Goal: Task Accomplishment & Management: Use online tool/utility

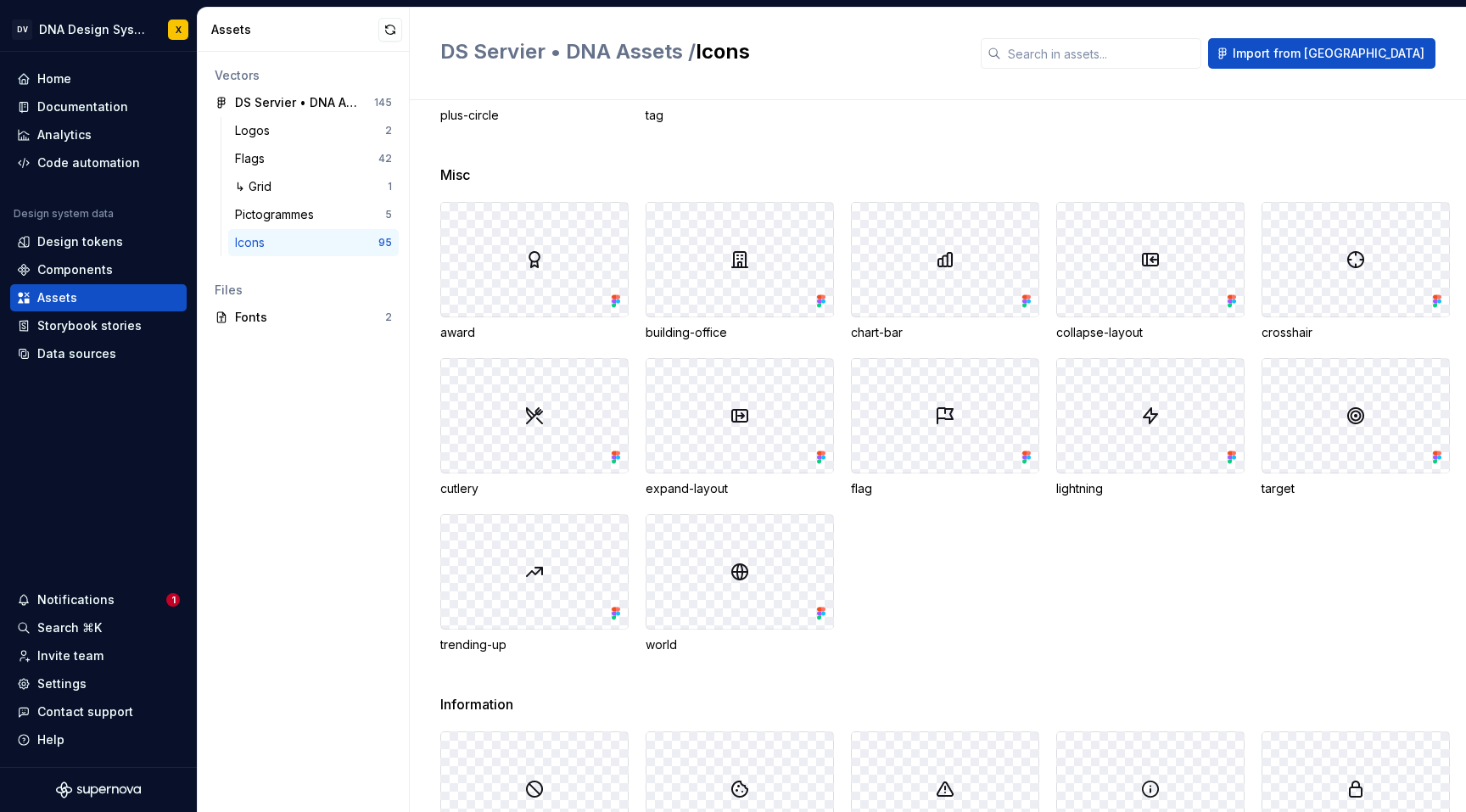
scroll to position [2458, 0]
click at [1374, 55] on span "Import from [GEOGRAPHIC_DATA]" at bounding box center [1328, 54] width 192 height 17
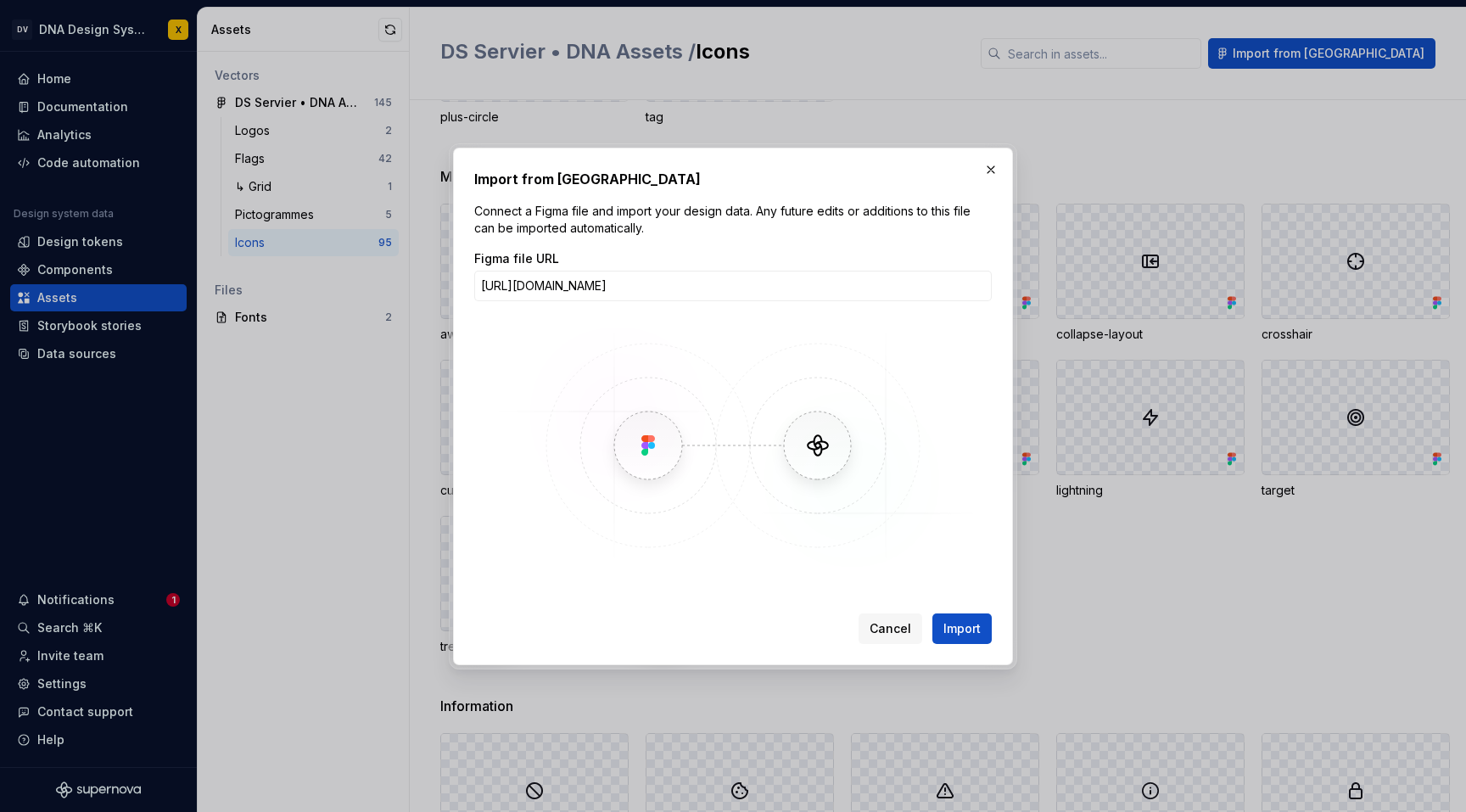
scroll to position [0, 301]
type input "[URL][DOMAIN_NAME]"
click at [951, 620] on span "Import" at bounding box center [962, 628] width 37 height 17
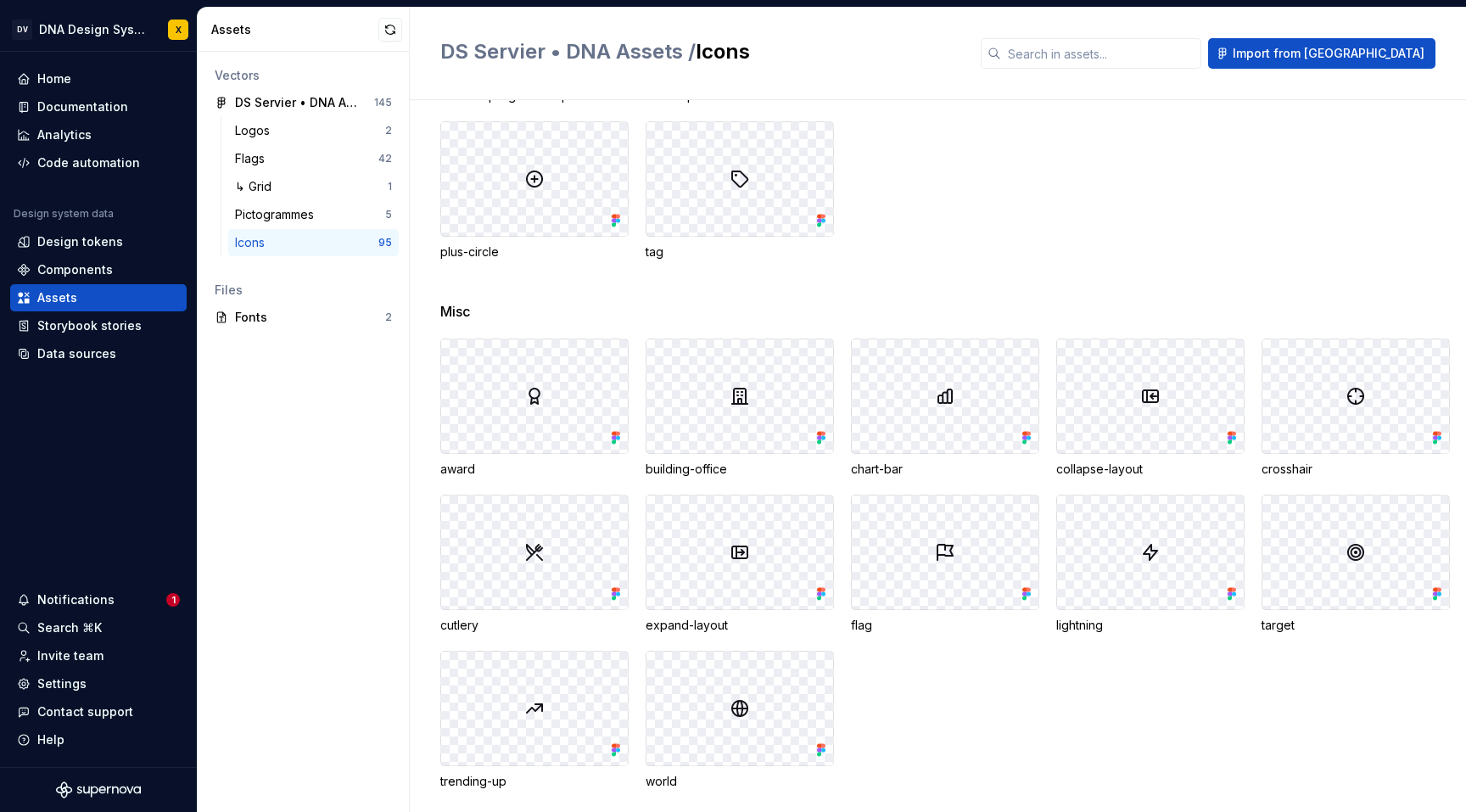
scroll to position [2523, 0]
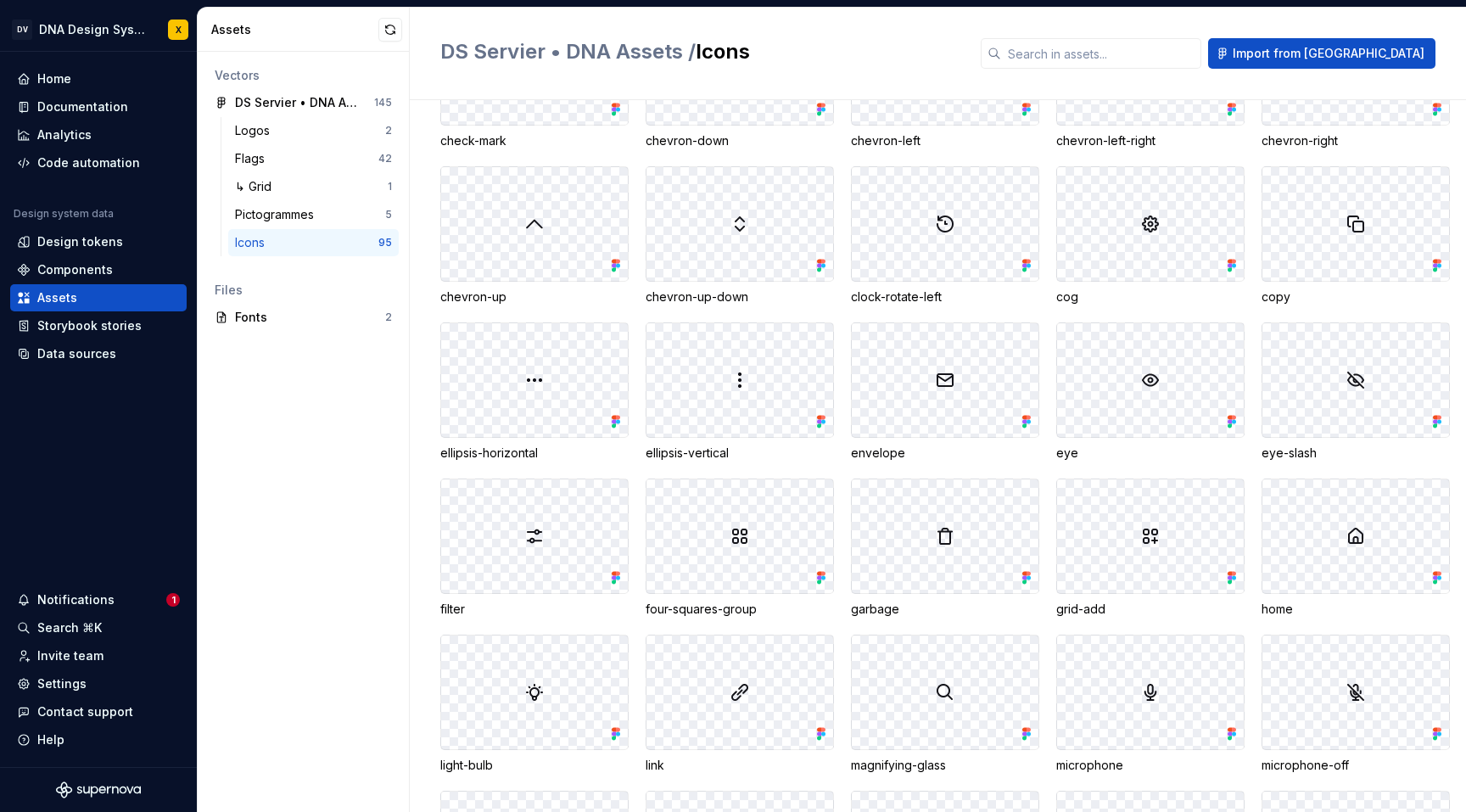
scroll to position [260, 0]
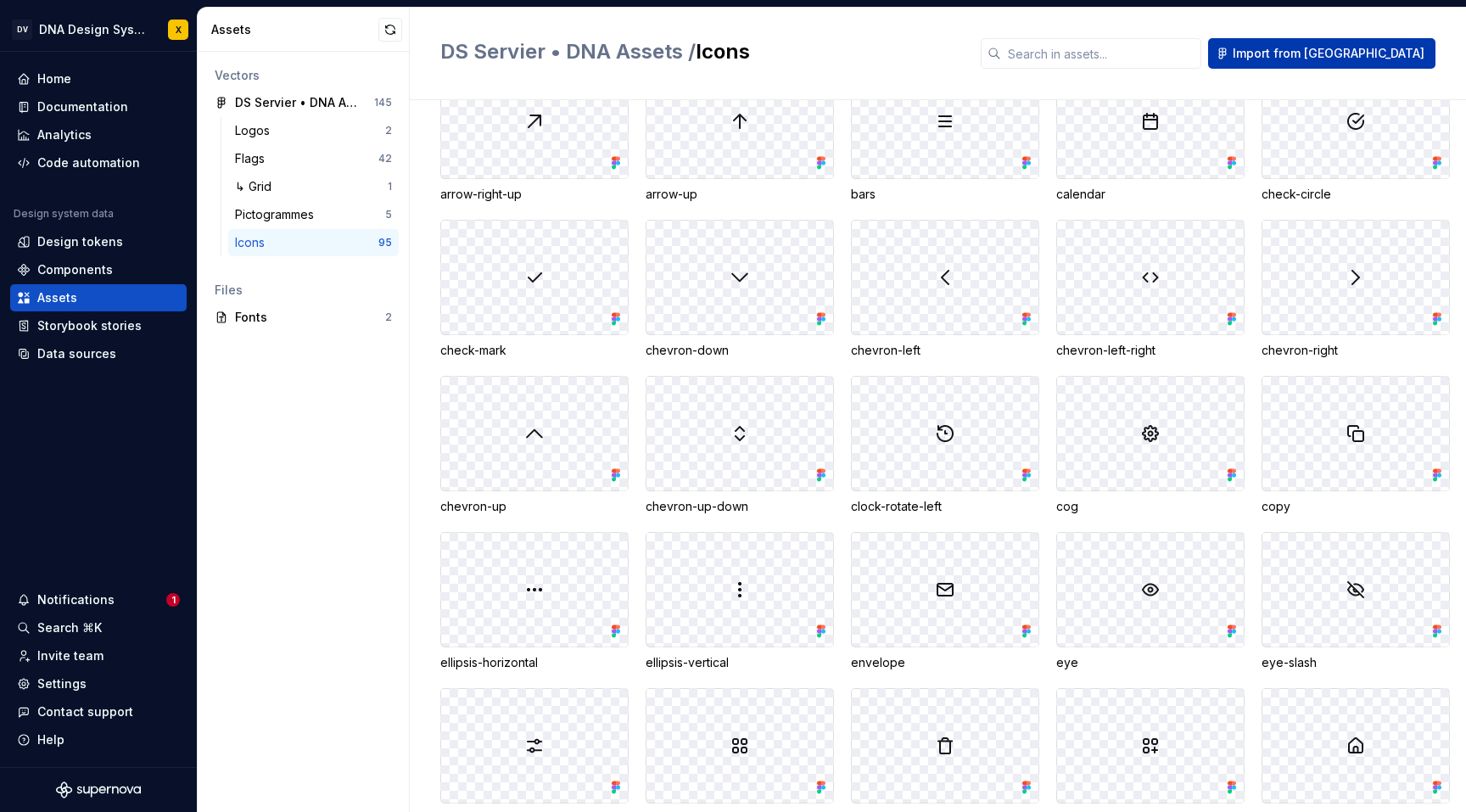
click at [1324, 52] on span "Import from [GEOGRAPHIC_DATA]" at bounding box center [1328, 54] width 192 height 17
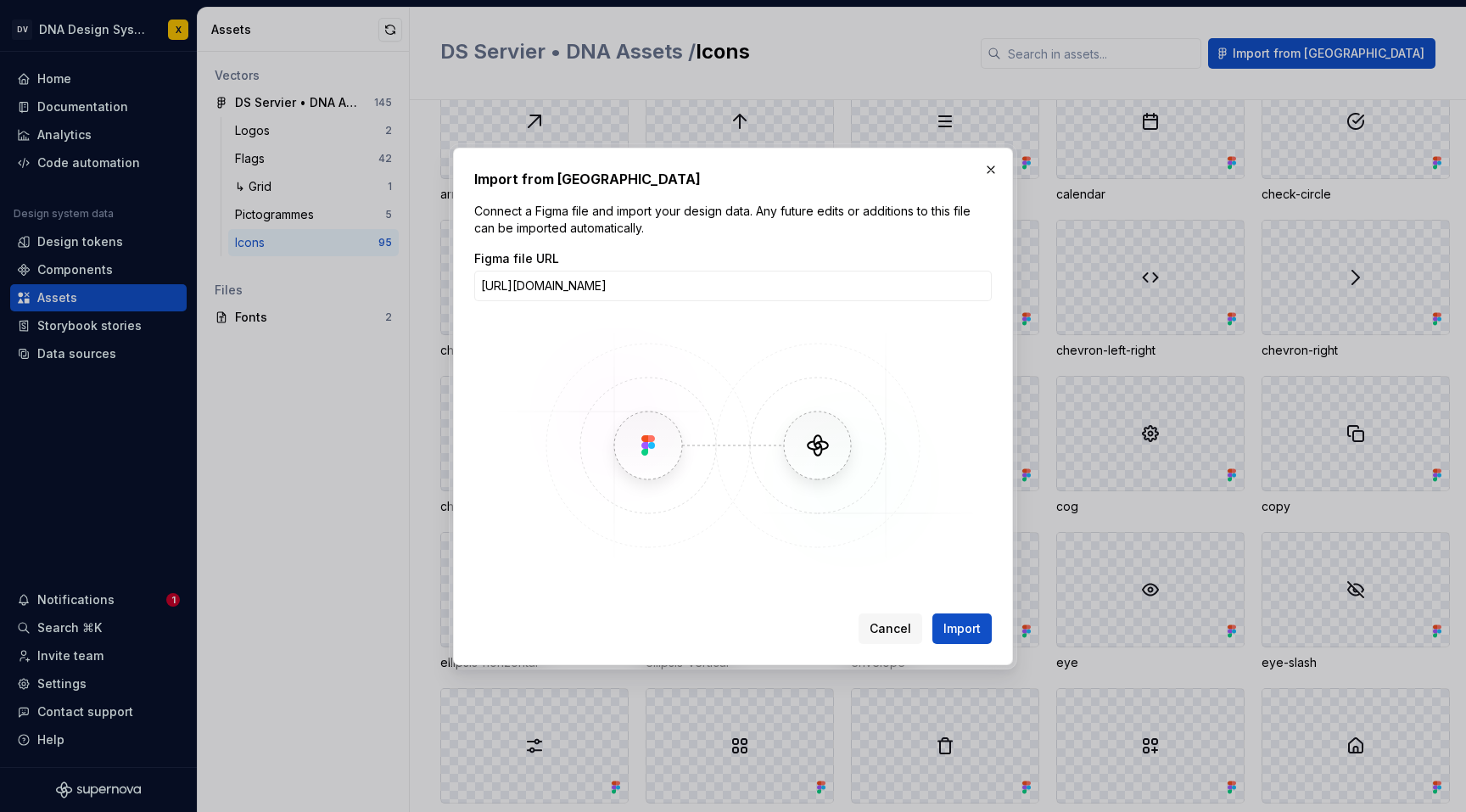
scroll to position [0, 312]
type input "https://www.figma.com/design/ulJdqGVxFdRtPZG0pFVDh8/DS-Servier-%E2%80%A2-DNA-As…"
click at [960, 626] on span "Import" at bounding box center [962, 628] width 37 height 17
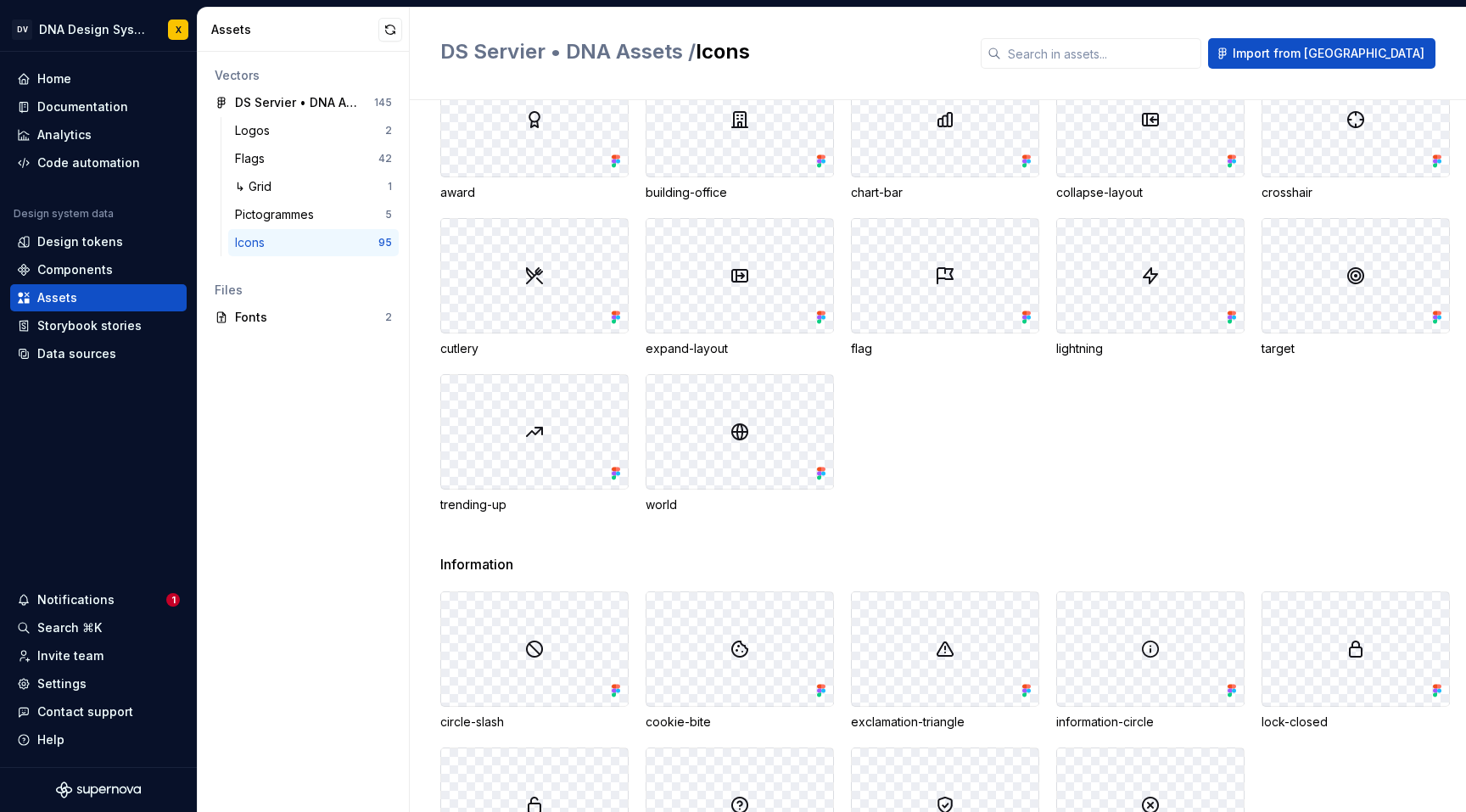
scroll to position [2605, 0]
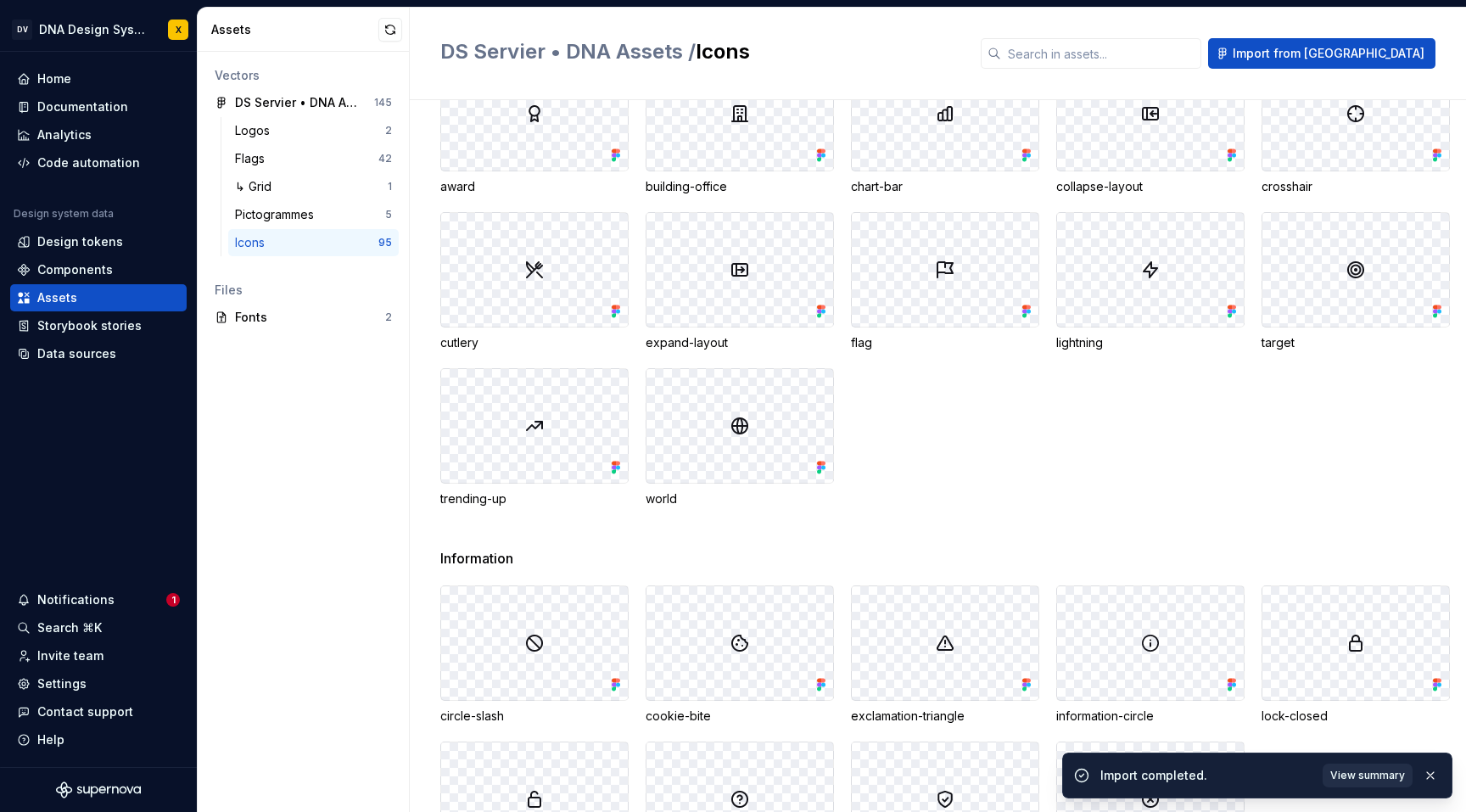
click at [1341, 773] on span "View summary" at bounding box center [1367, 775] width 75 height 13
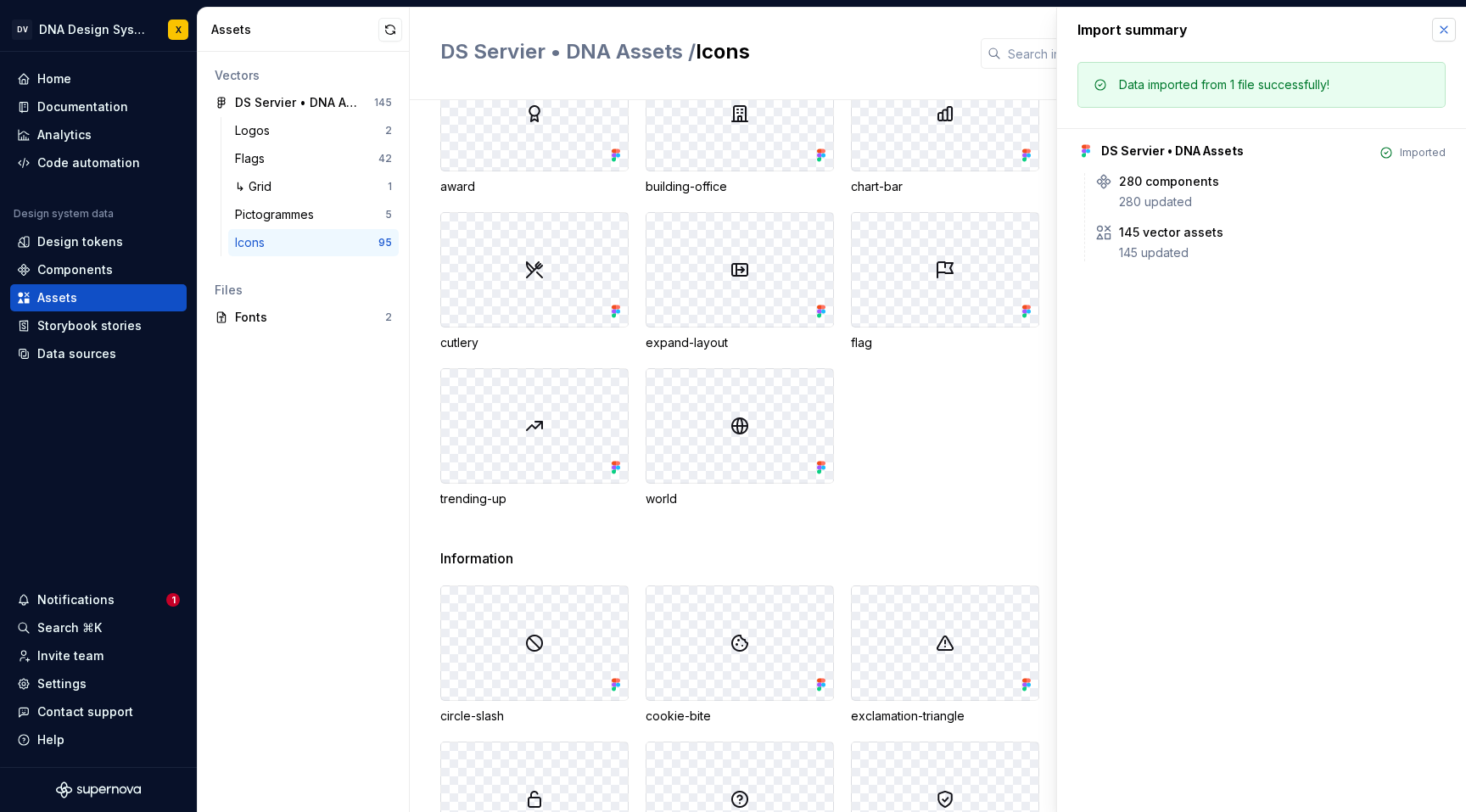
click at [1443, 28] on button "button" at bounding box center [1443, 29] width 24 height 24
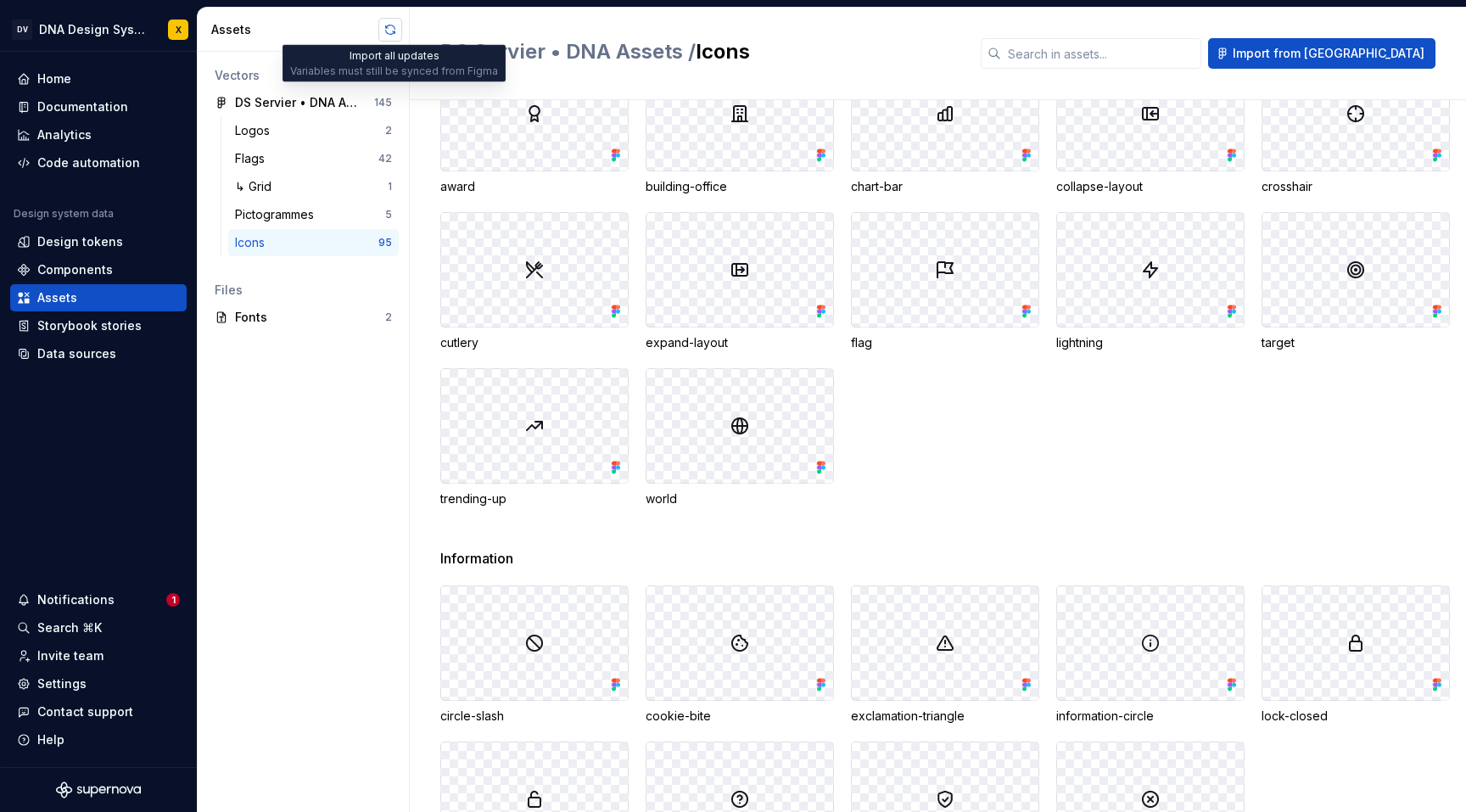
click at [391, 26] on button "button" at bounding box center [390, 29] width 24 height 24
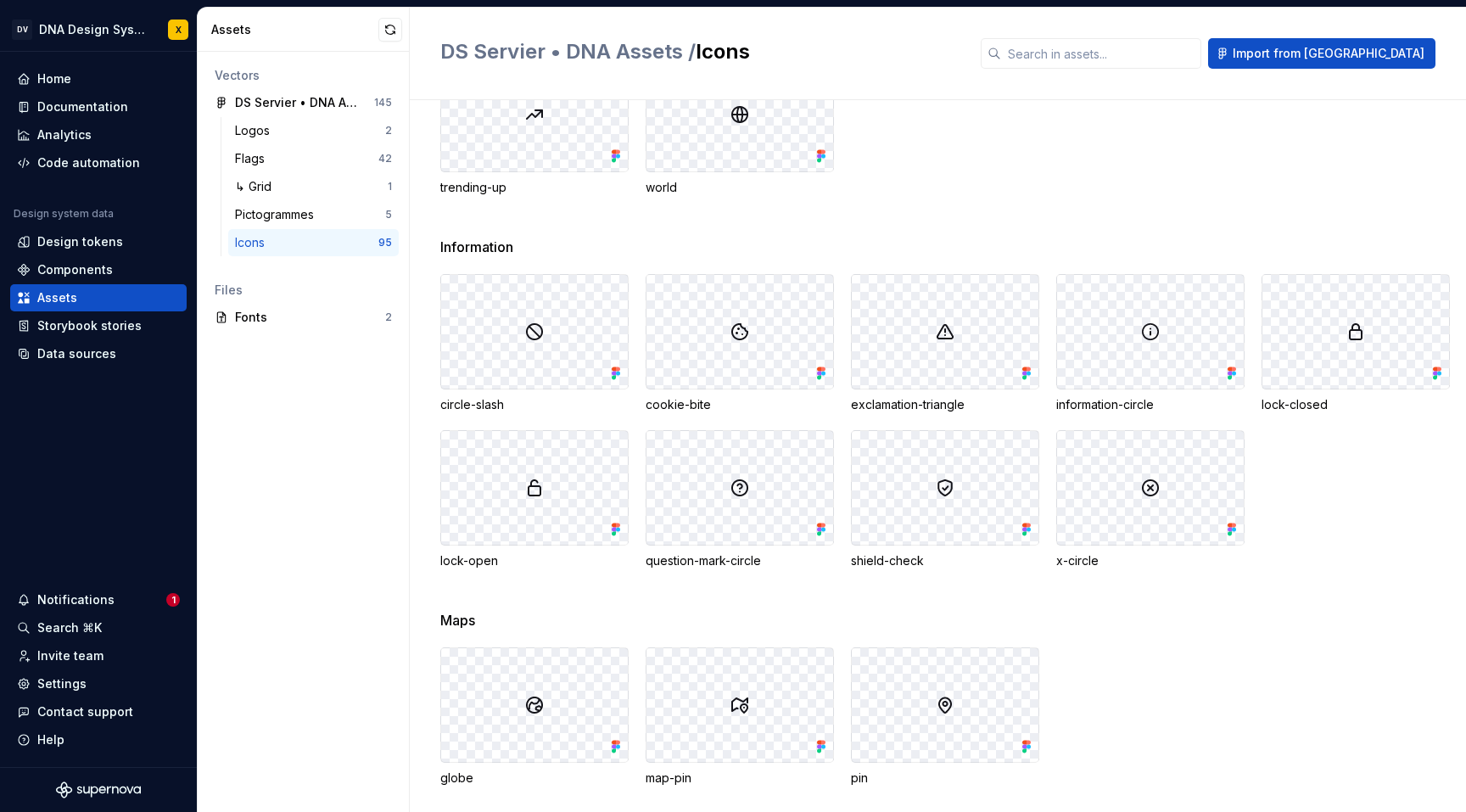
scroll to position [2994, 0]
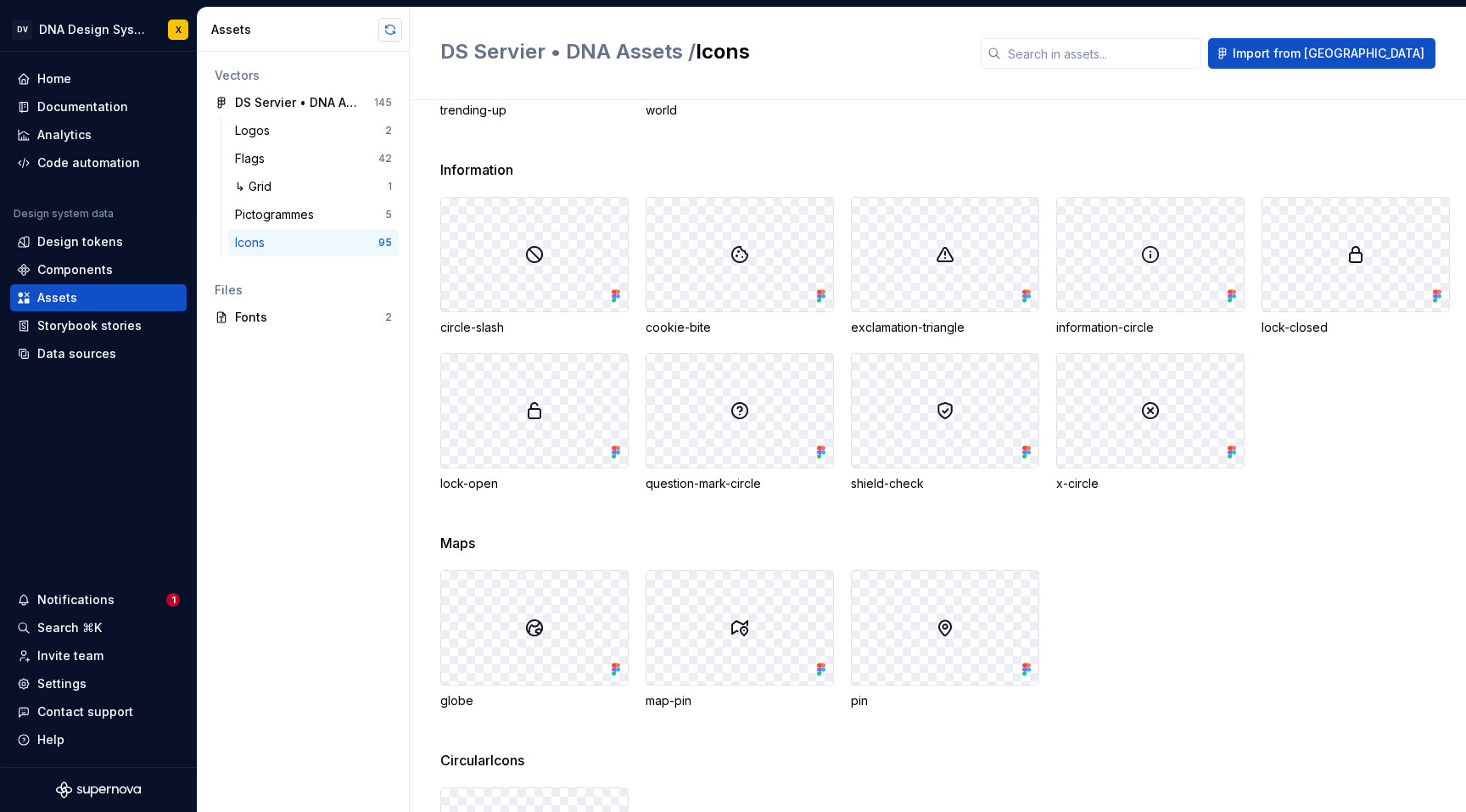
click at [384, 28] on button "button" at bounding box center [390, 29] width 24 height 24
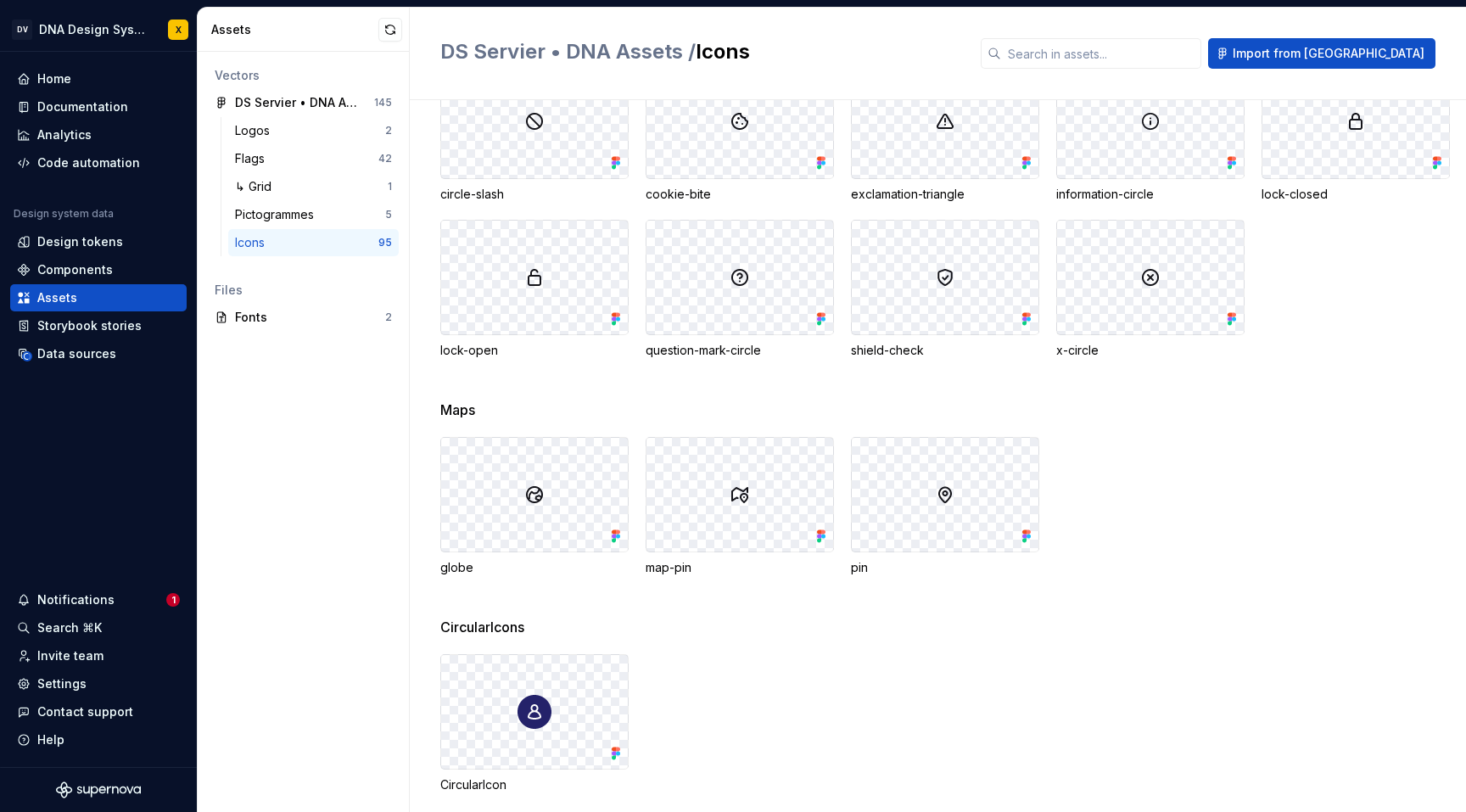
scroll to position [3150, 0]
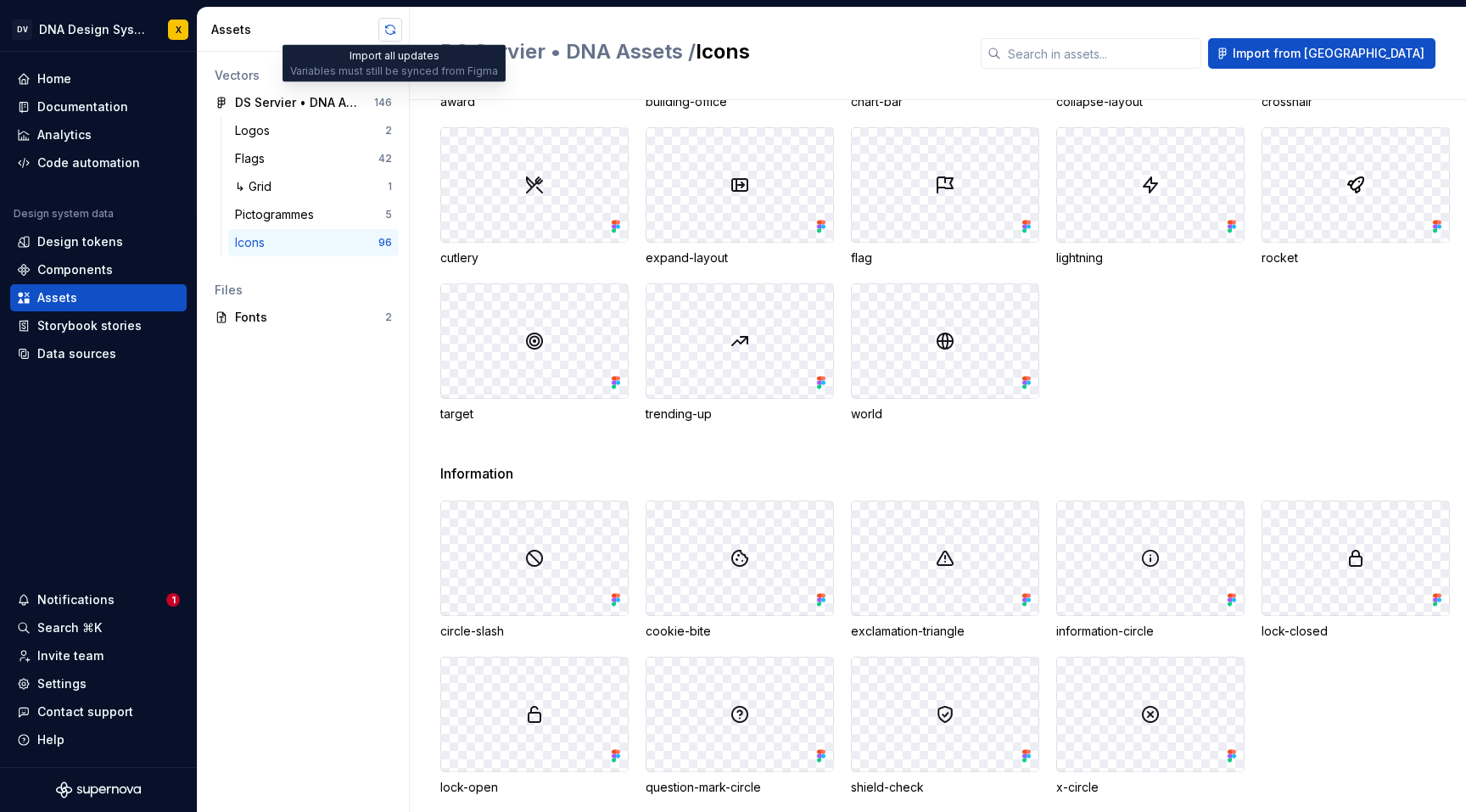
click at [388, 26] on button "button" at bounding box center [390, 29] width 24 height 24
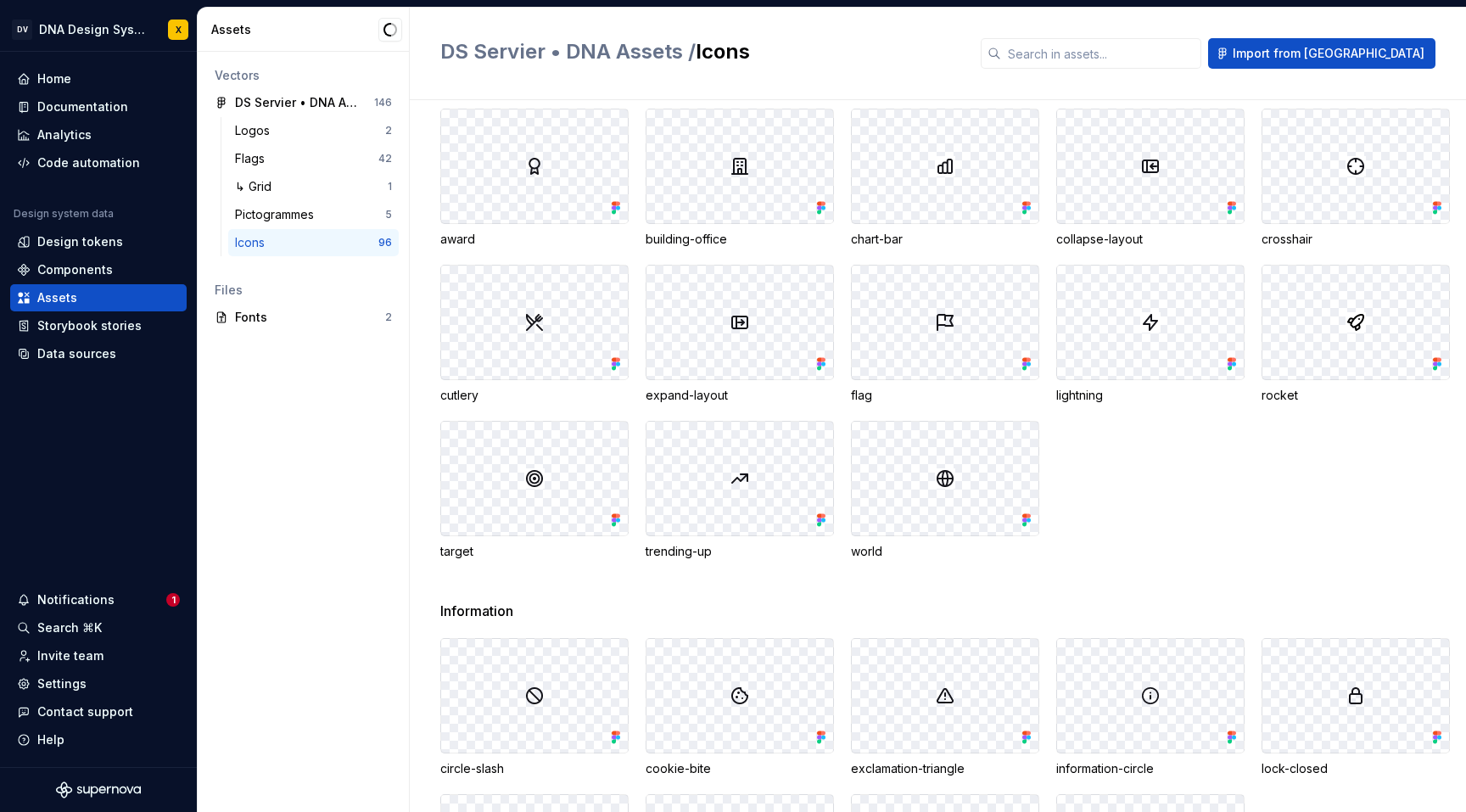
scroll to position [2502, 0]
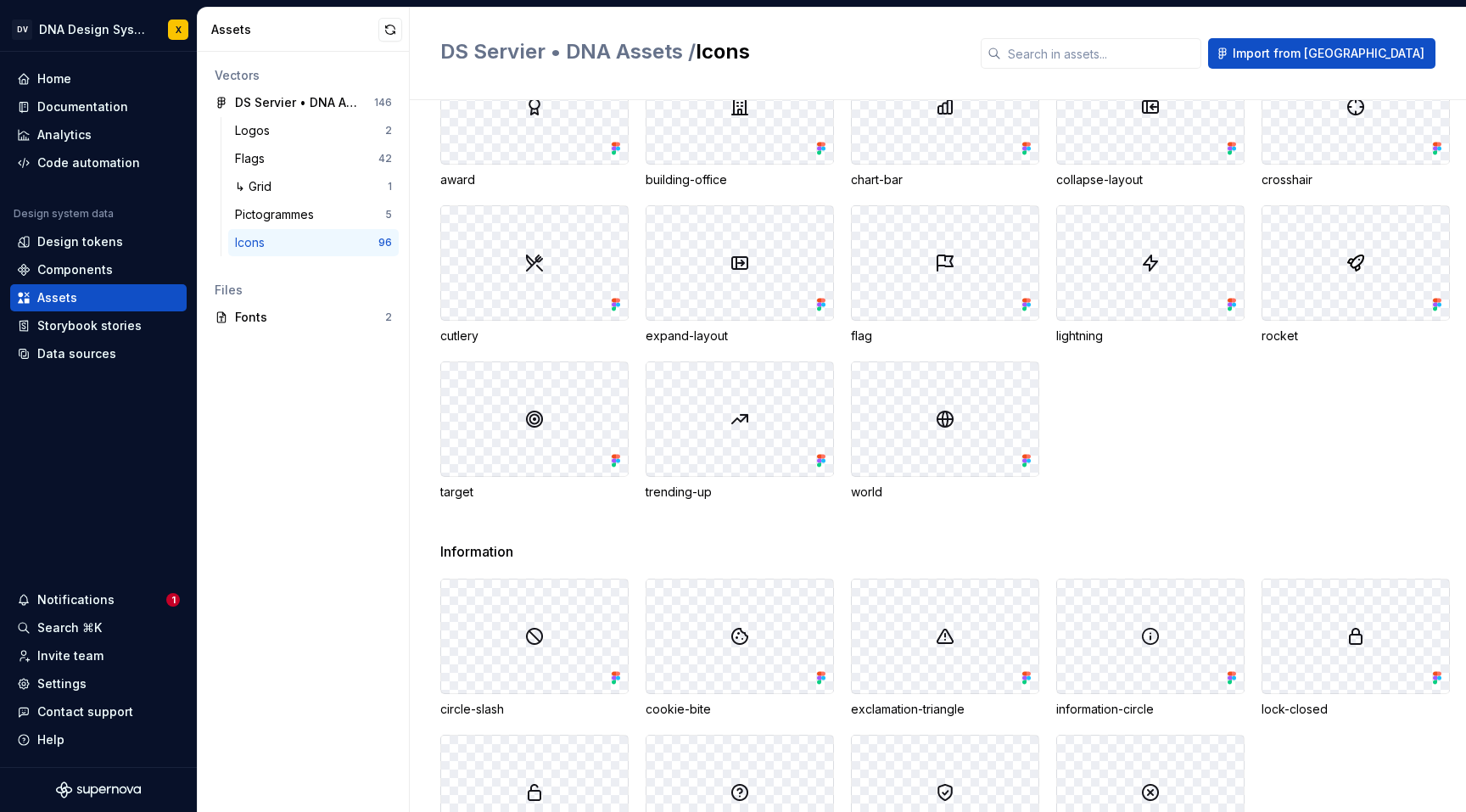
scroll to position [3150, 0]
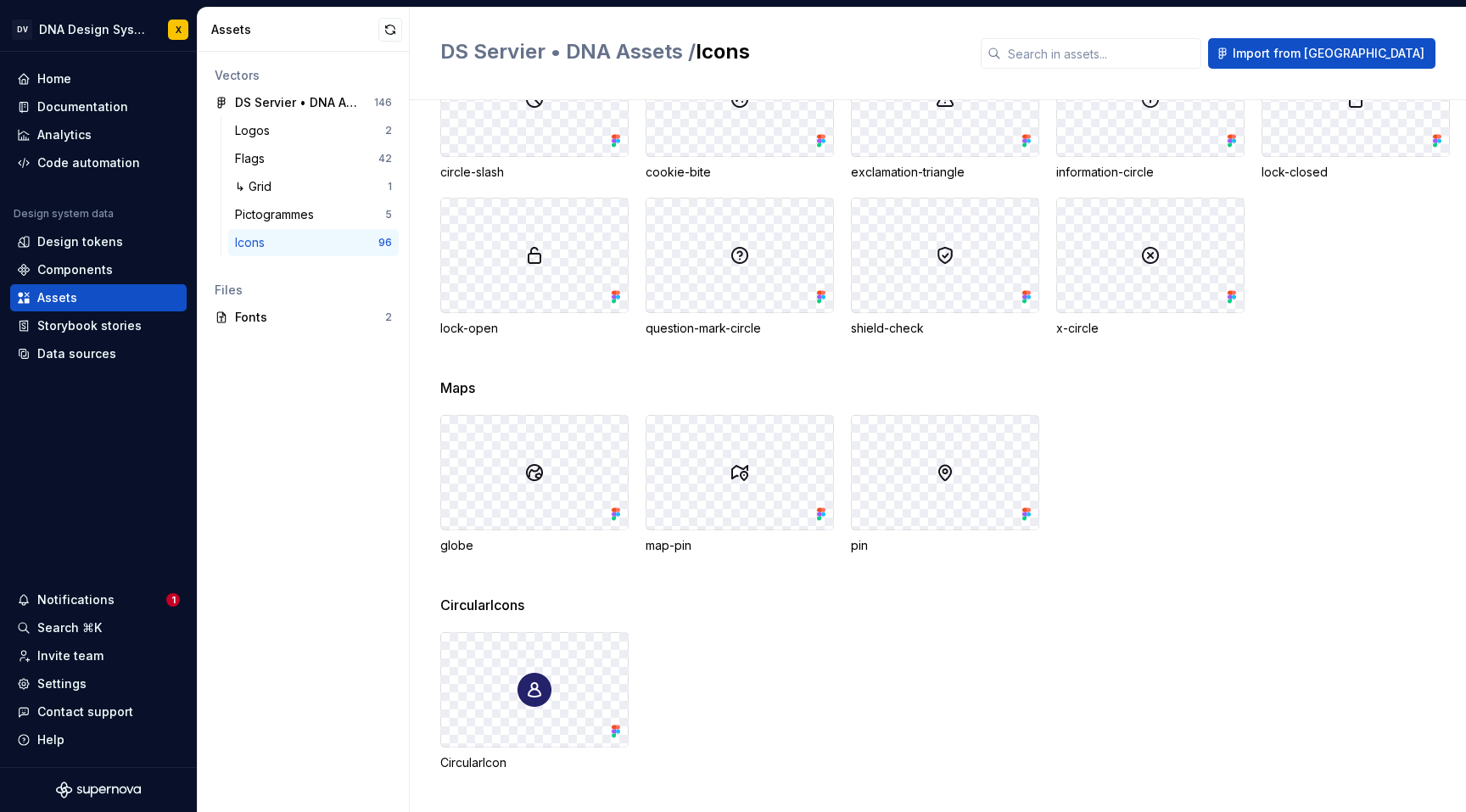
click at [499, 671] on div at bounding box center [534, 690] width 186 height 114
click at [476, 643] on div at bounding box center [534, 690] width 186 height 114
click at [1165, 49] on input "text" at bounding box center [1102, 53] width 201 height 30
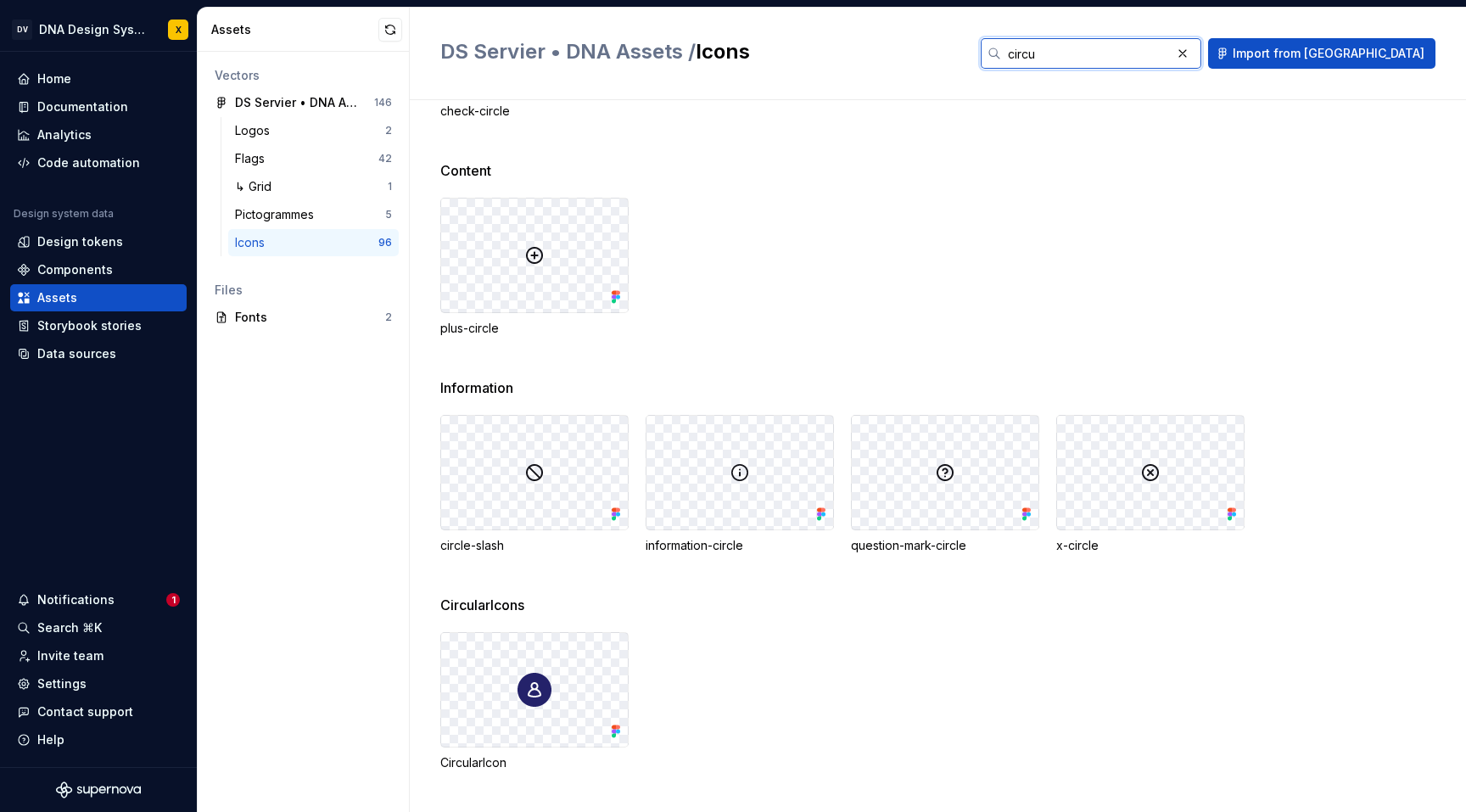
scroll to position [0, 0]
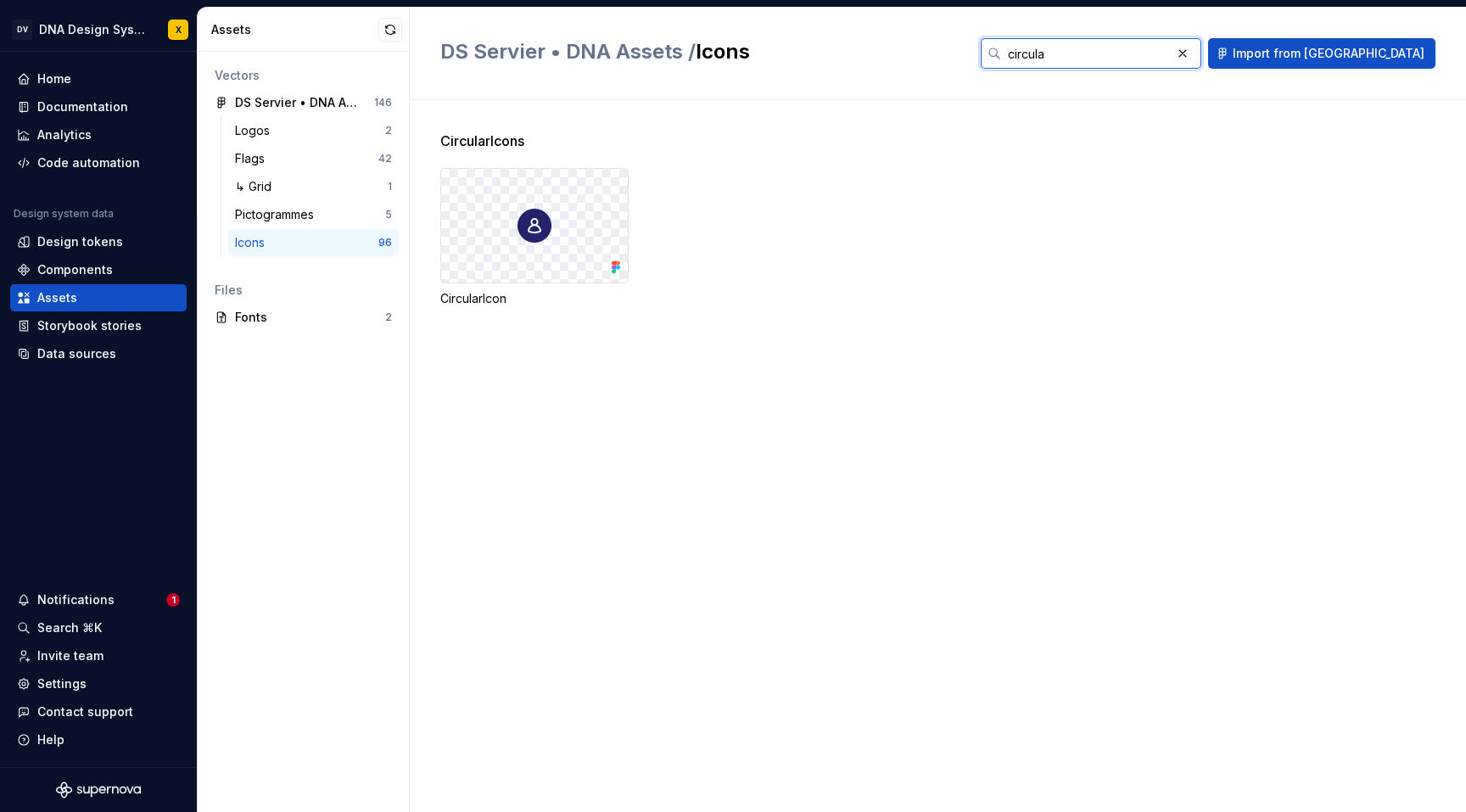
type input "circula"
click at [609, 249] on div at bounding box center [534, 225] width 186 height 114
click at [489, 302] on div "CircularIcon" at bounding box center [534, 299] width 188 height 17
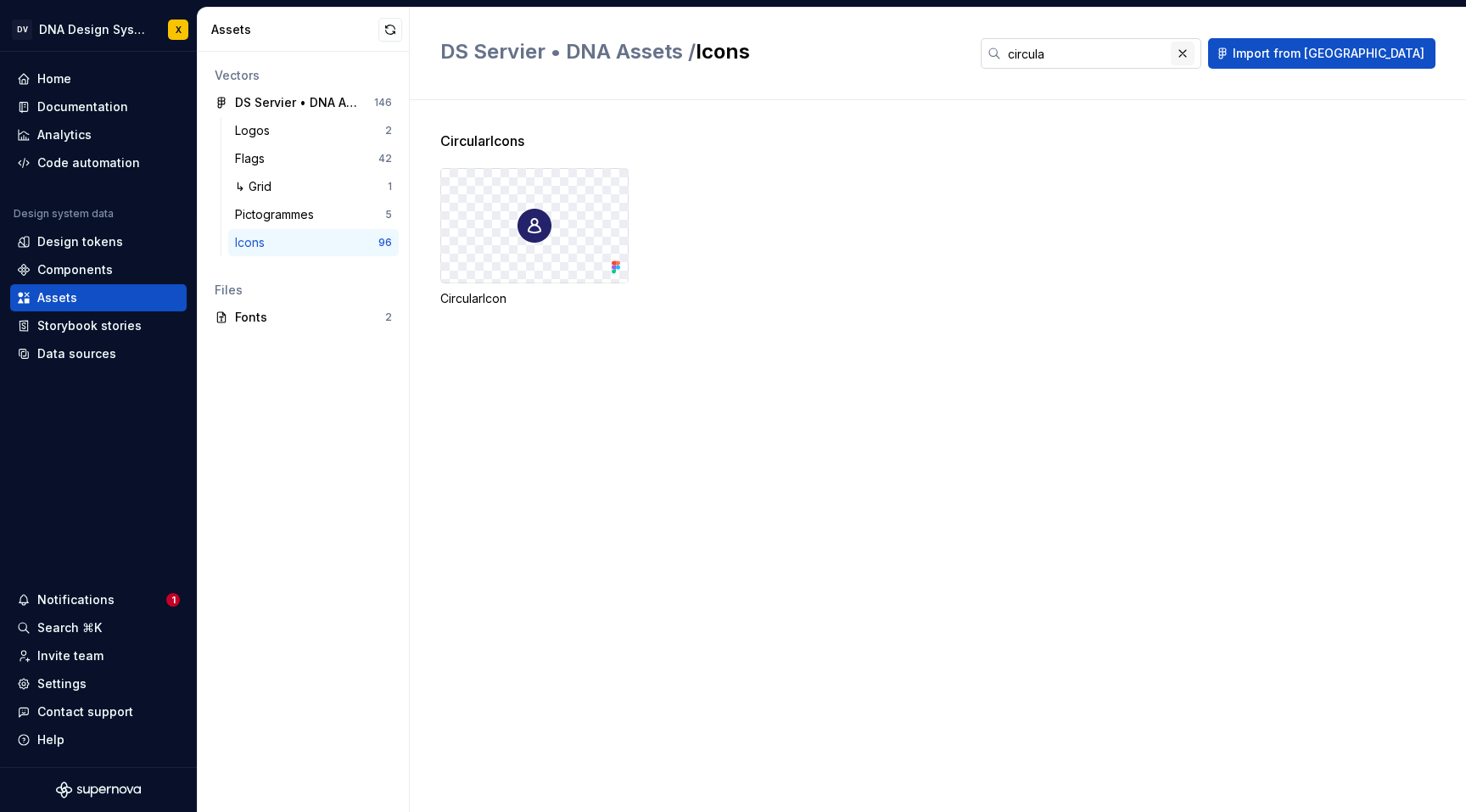
click at [1194, 51] on button "button" at bounding box center [1182, 53] width 24 height 24
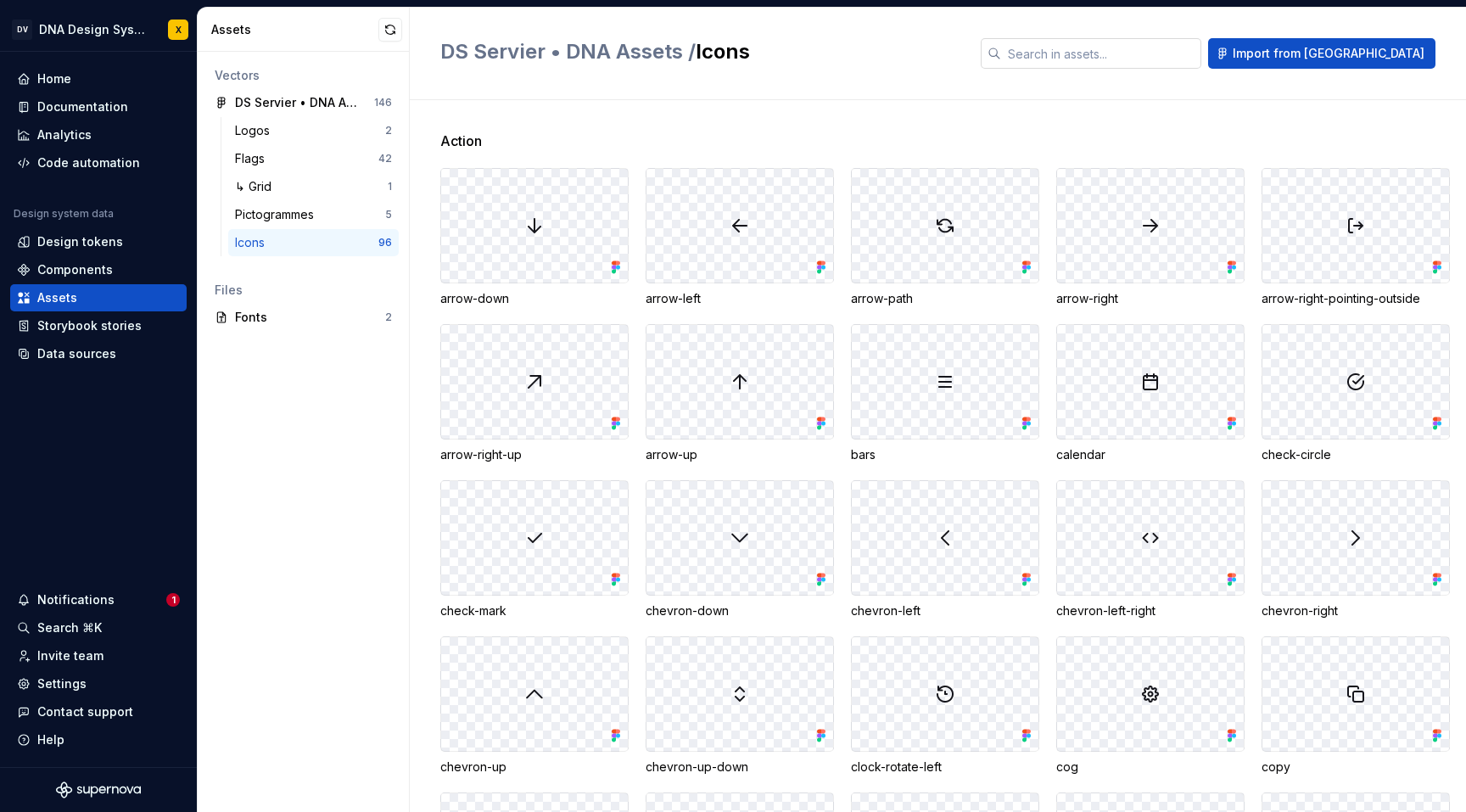
click at [691, 374] on div at bounding box center [739, 381] width 186 height 114
click at [718, 364] on div at bounding box center [739, 381] width 186 height 114
click at [674, 450] on div "arrow-up" at bounding box center [739, 454] width 188 height 17
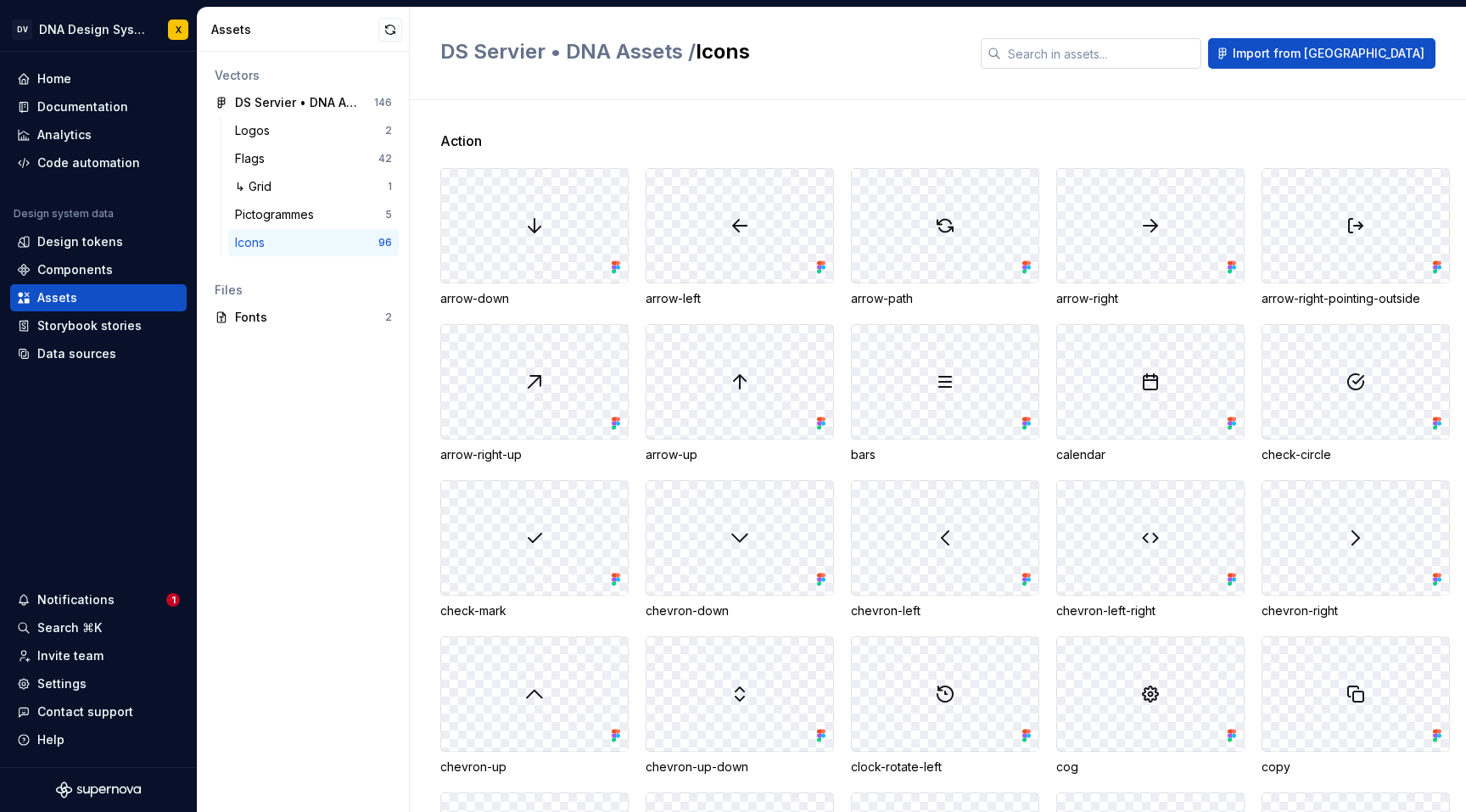
click at [670, 391] on div at bounding box center [739, 381] width 186 height 114
click at [84, 266] on div "Components" at bounding box center [75, 270] width 76 height 17
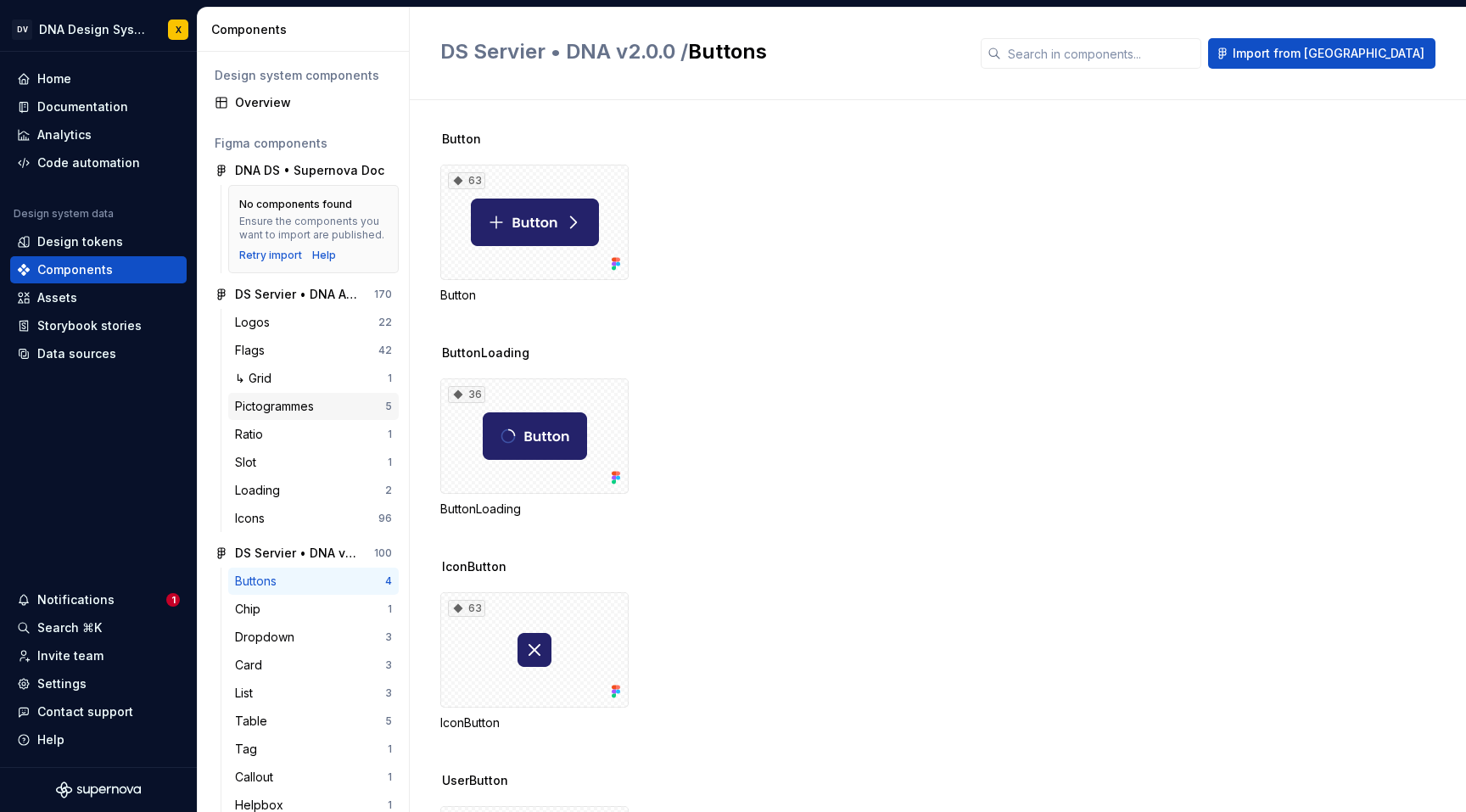
click at [298, 399] on div "Pictogrammes" at bounding box center [277, 406] width 86 height 17
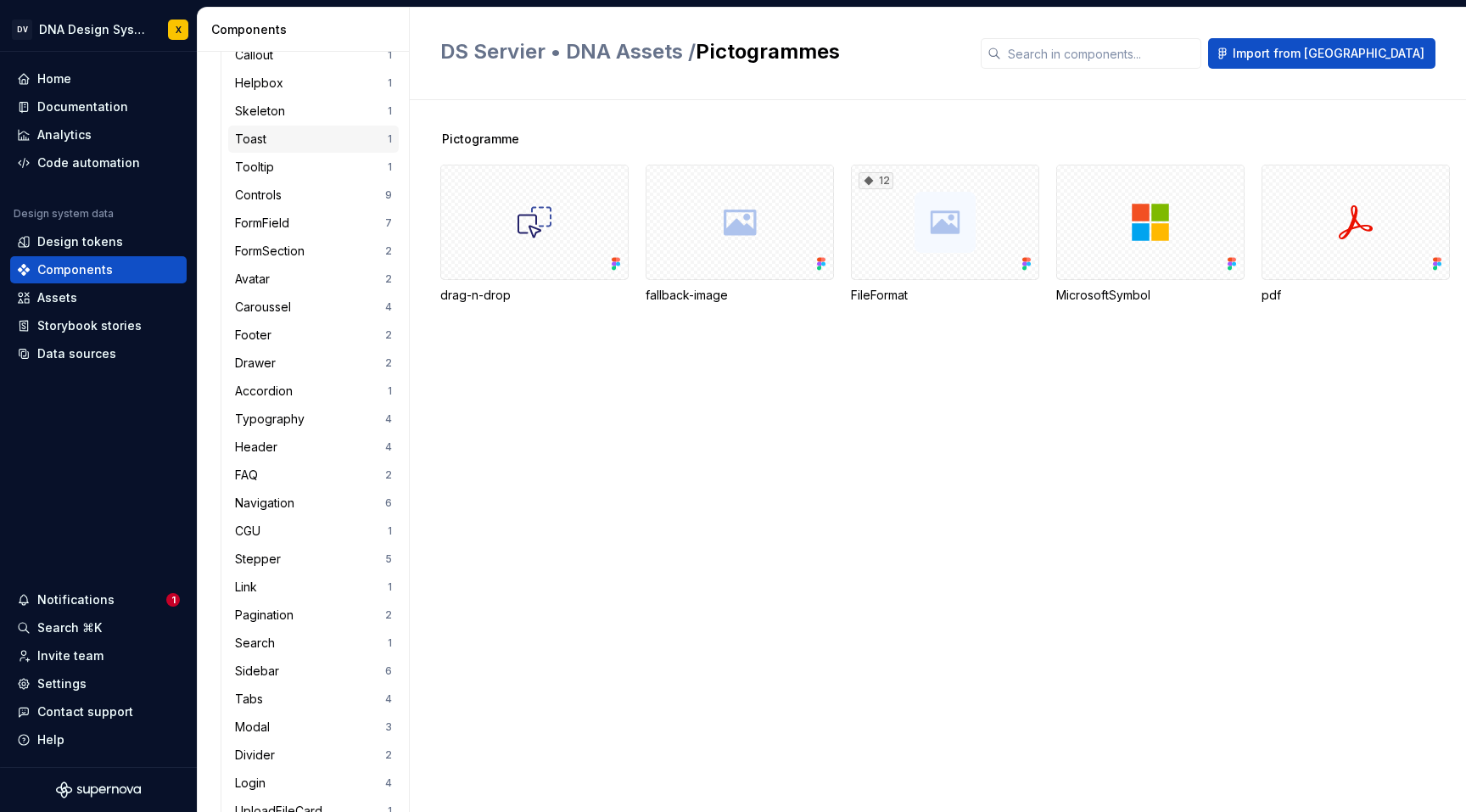
scroll to position [751, 0]
click at [270, 635] on div "Sidebar" at bounding box center [260, 642] width 51 height 17
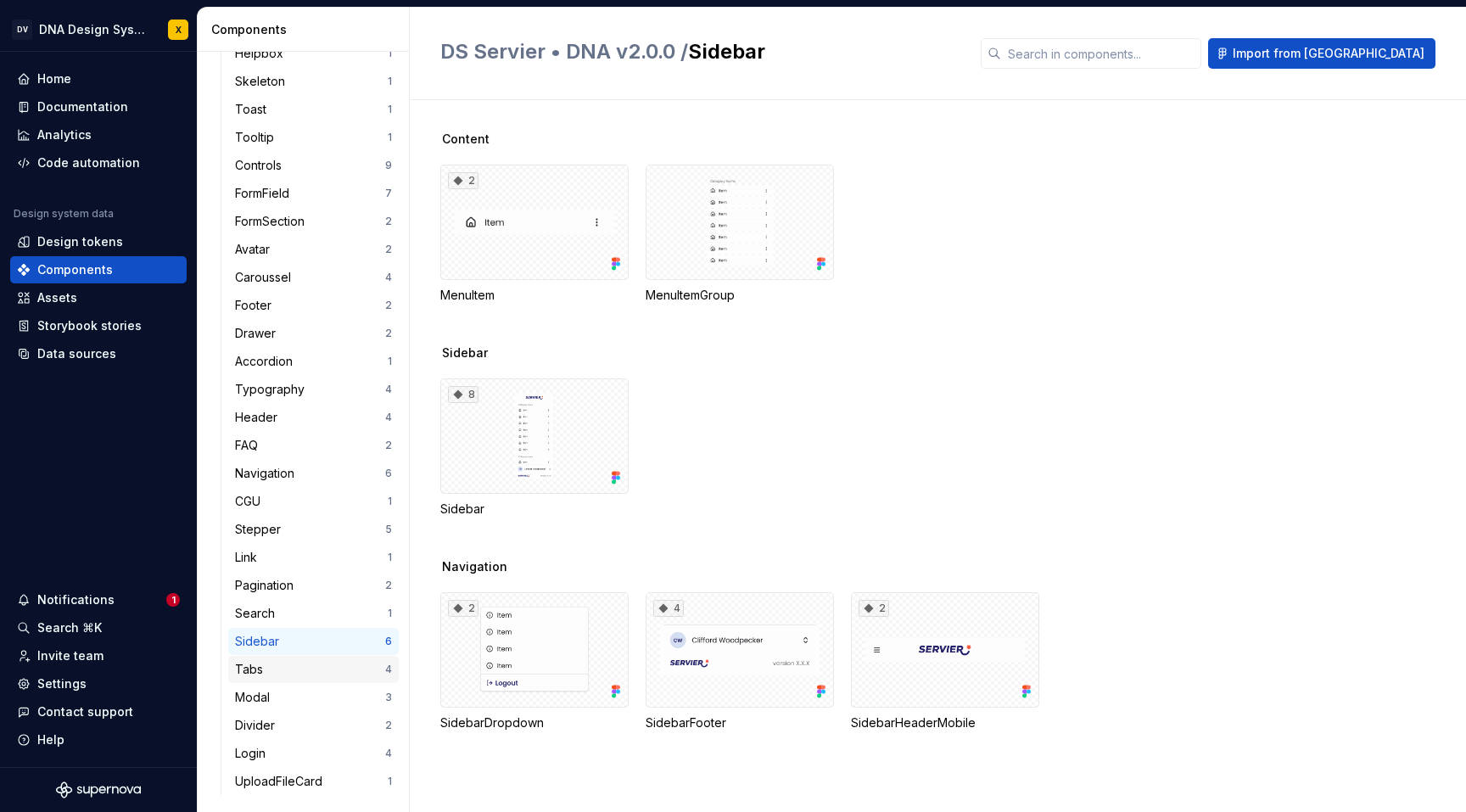
click at [265, 674] on div "Tabs" at bounding box center [252, 669] width 35 height 17
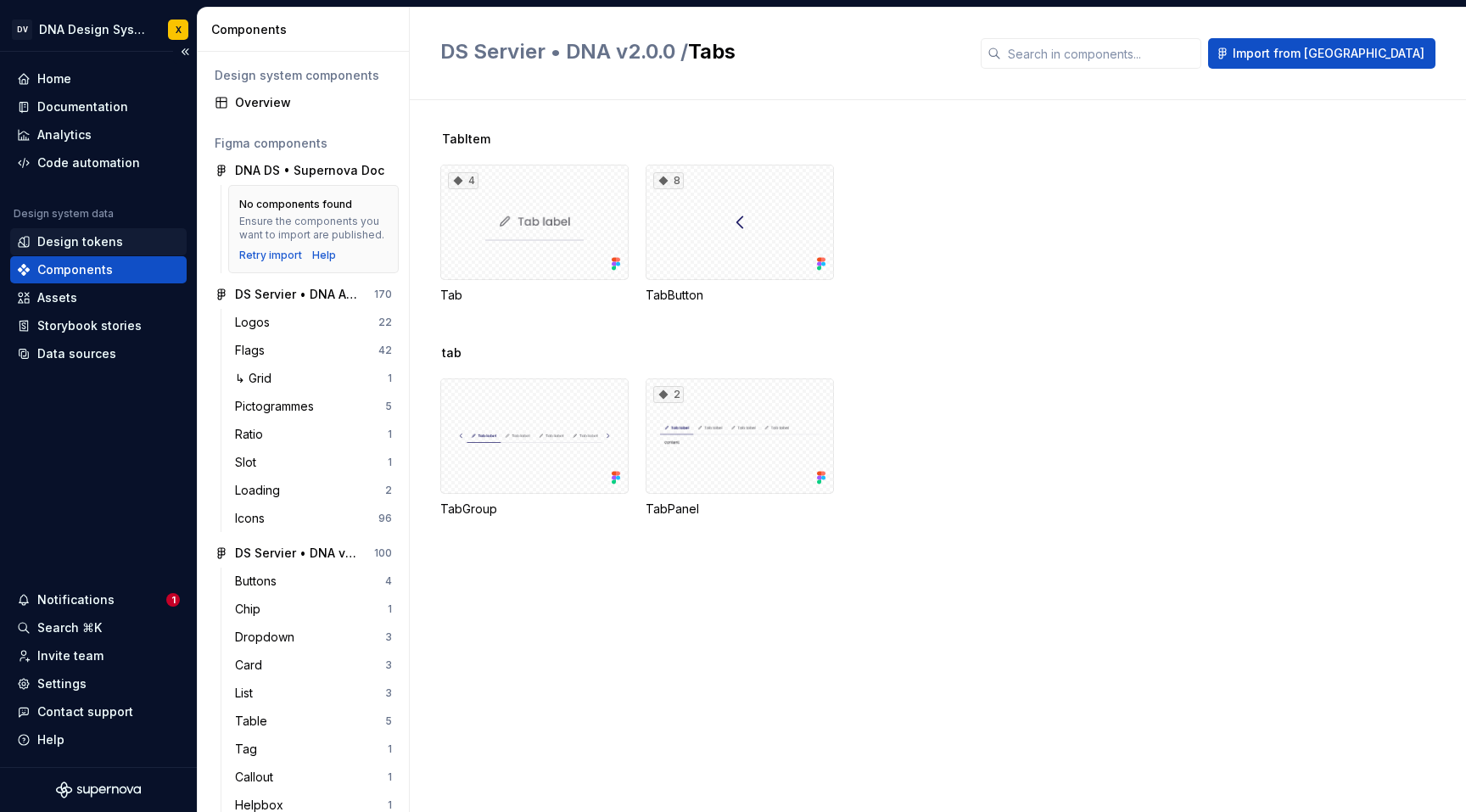
click at [54, 241] on div "Design tokens" at bounding box center [79, 241] width 86 height 17
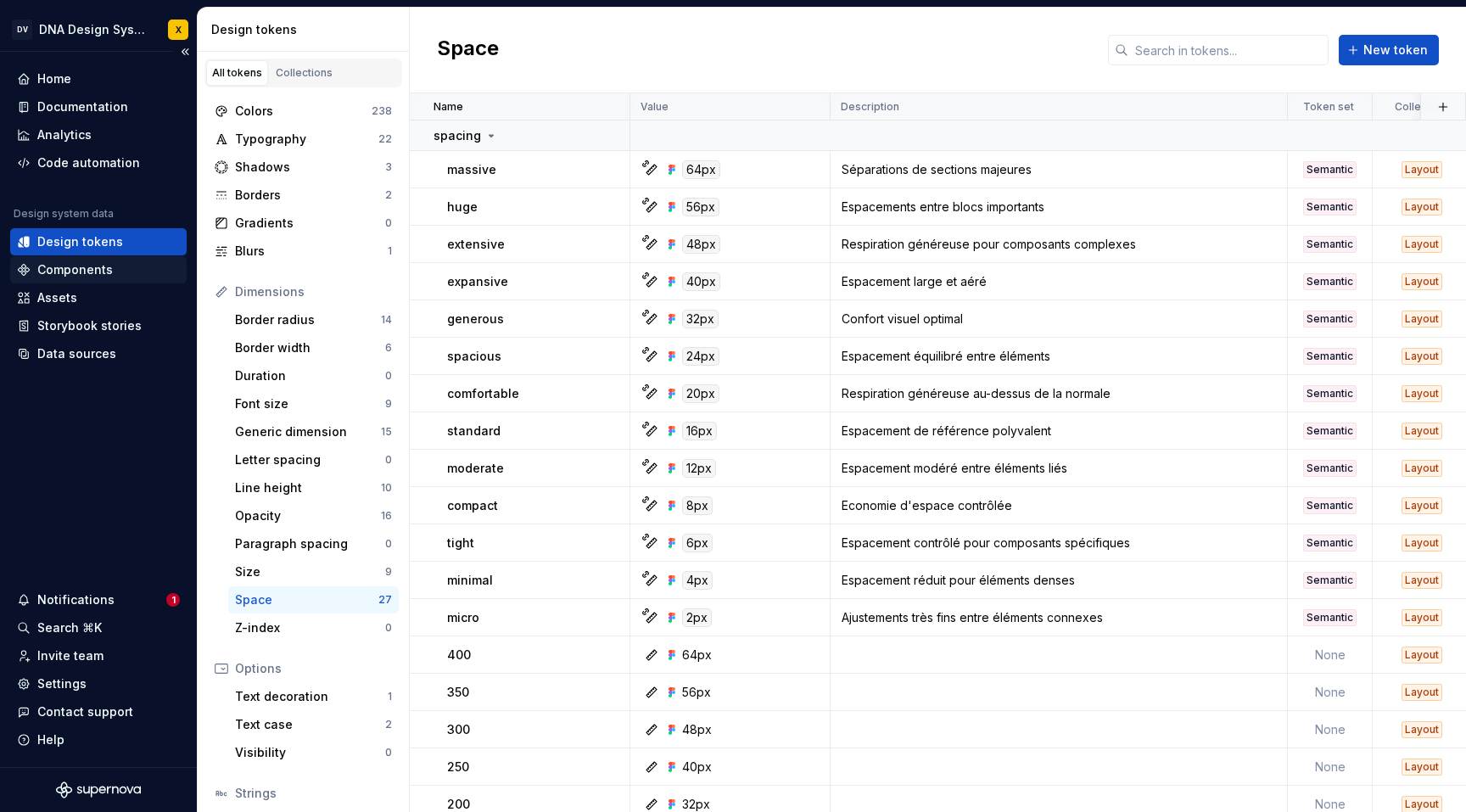
click at [87, 273] on div "Components" at bounding box center [75, 270] width 76 height 17
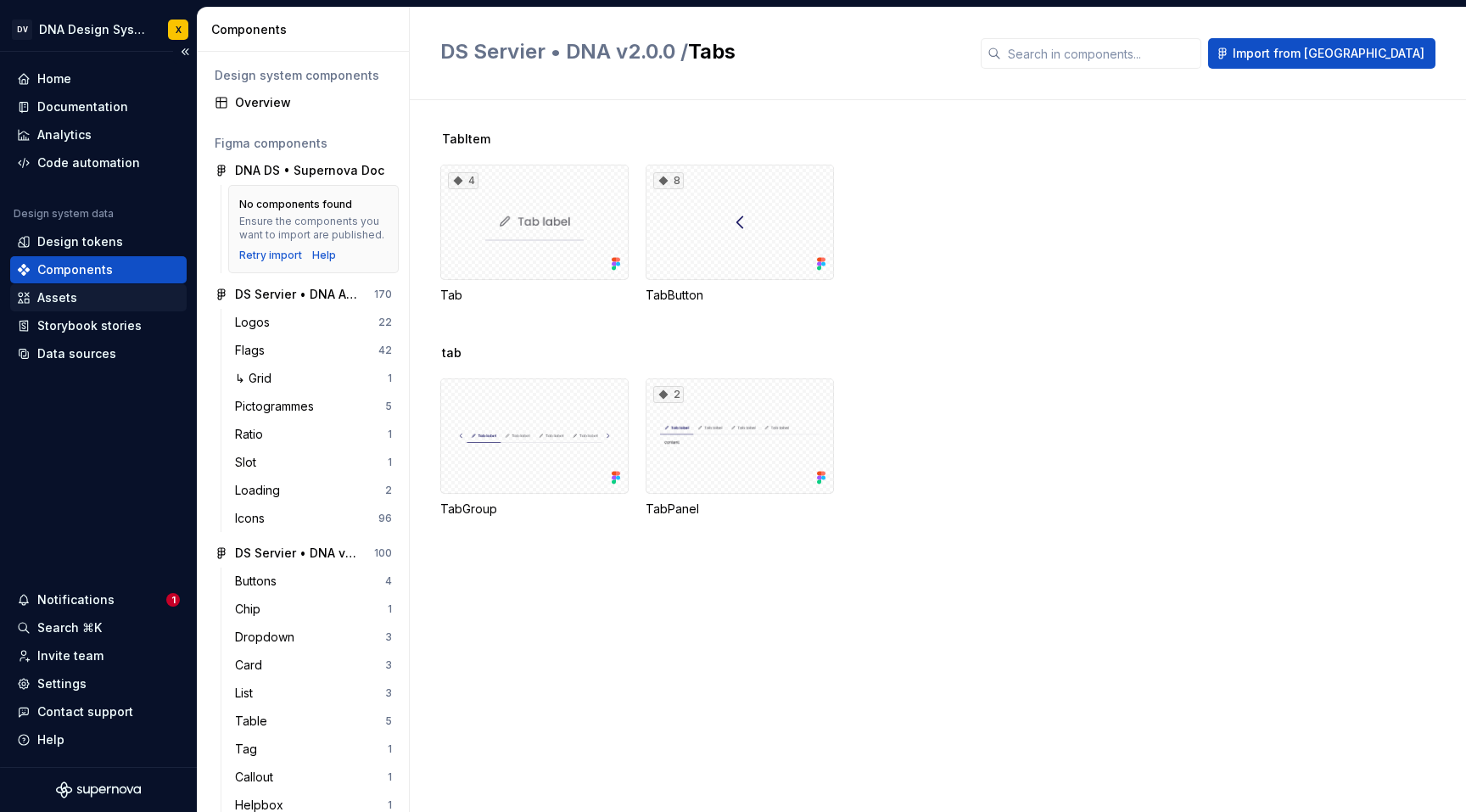
click at [64, 295] on div "Assets" at bounding box center [57, 298] width 40 height 17
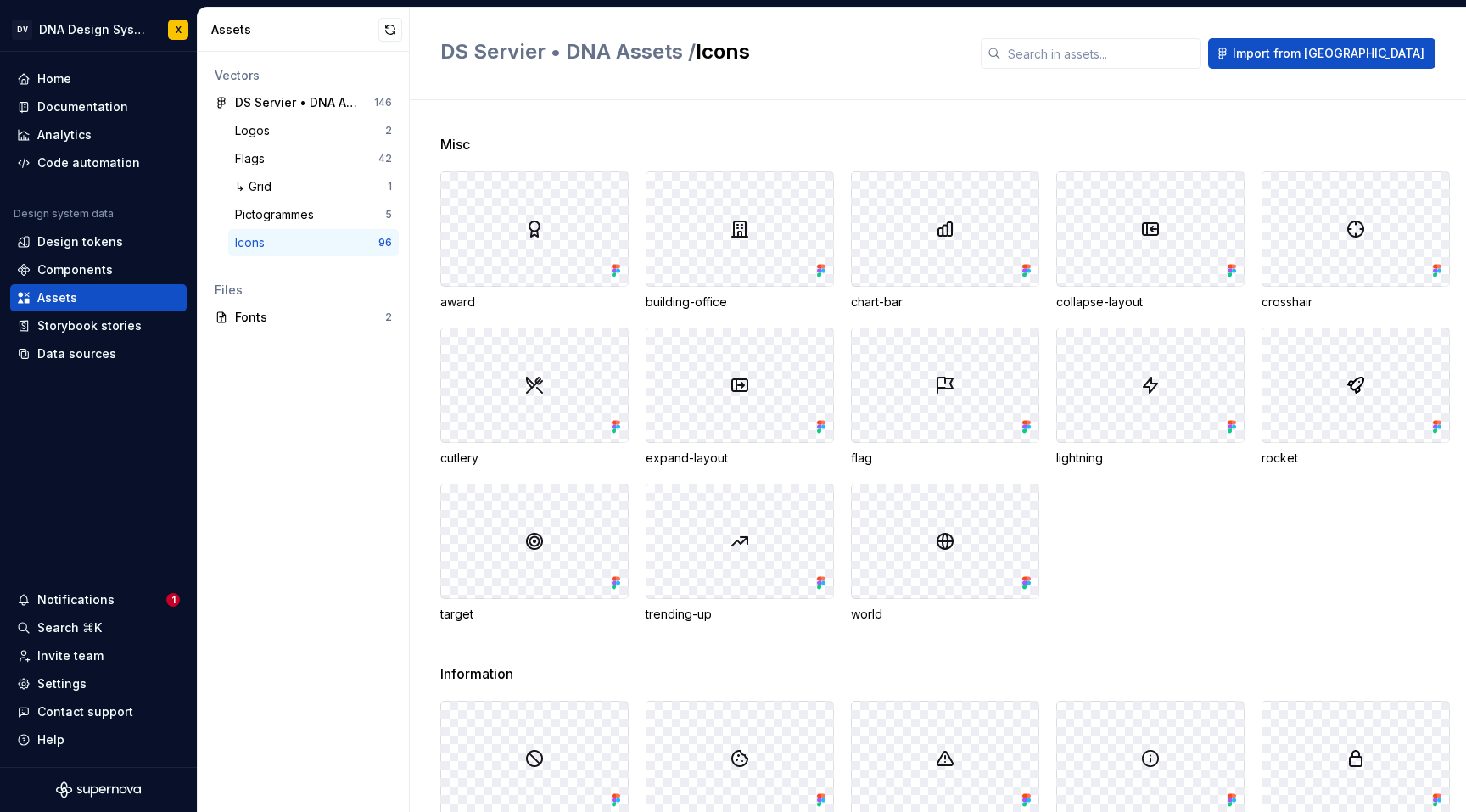
scroll to position [2435, 0]
